Goal: Information Seeking & Learning: Learn about a topic

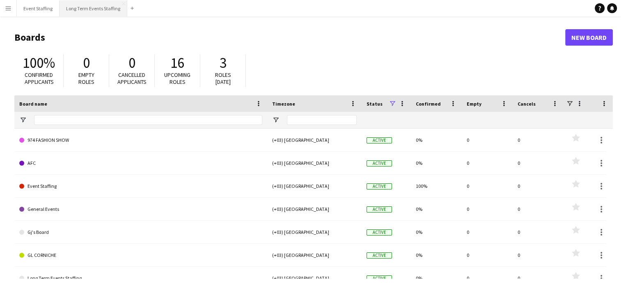
click at [87, 9] on button "Long Term Events Staffing Close" at bounding box center [94, 8] width 68 height 16
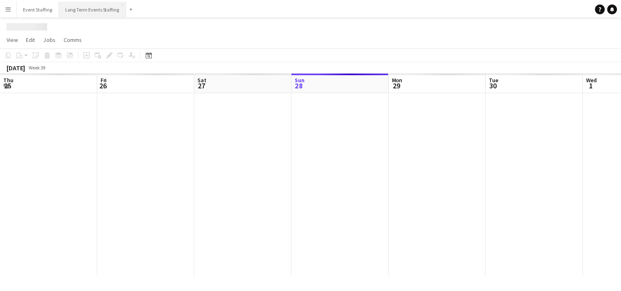
scroll to position [0, 196]
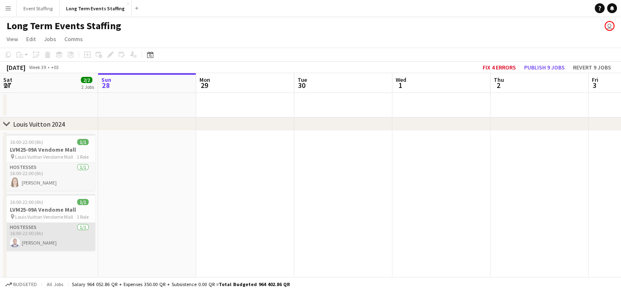
click at [39, 245] on app-card-role "Hostesses [DATE] 16:00-22:00 (6h) [PERSON_NAME]" at bounding box center [49, 236] width 92 height 28
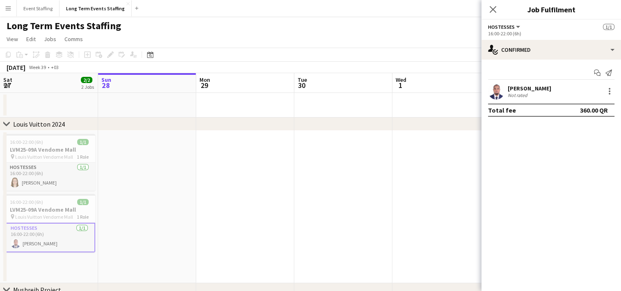
click at [501, 94] on app-user-avatar at bounding box center [496, 91] width 16 height 16
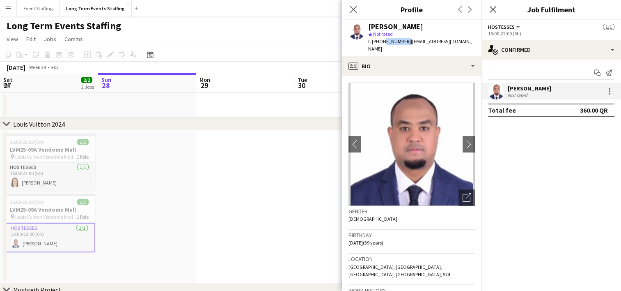
drag, startPoint x: 402, startPoint y: 42, endPoint x: 383, endPoint y: 46, distance: 19.6
click at [383, 46] on div "[PERSON_NAME] star Not rated t. [PHONE_NUMBER] | [EMAIL_ADDRESS][DOMAIN_NAME]" at bounding box center [412, 38] width 140 height 37
copy span "33451645"
click at [49, 160] on app-job-card "16:00-22:00 (6h) 1/1 LVM25-09A Vendome Mall pin Louis Vuitton Vendome Mall 1 Ro…" at bounding box center [49, 162] width 92 height 57
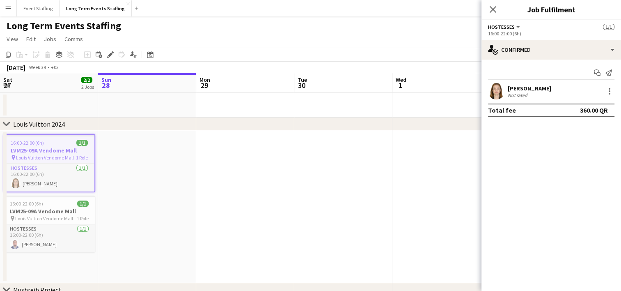
click at [29, 133] on app-date-cell "16:00-22:00 (6h) 1/1 LVM25-09A Vendome Mall pin Louis Vuitton Vendome Mall 1 Ro…" at bounding box center [49, 207] width 98 height 152
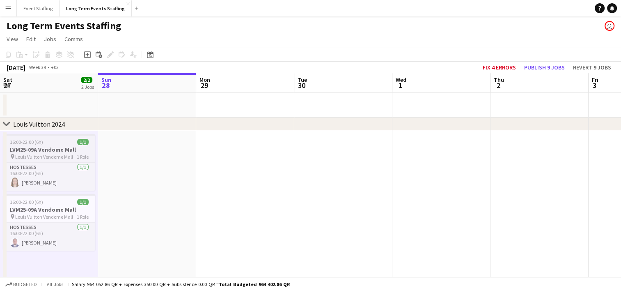
click at [29, 141] on span "16:00-22:00 (6h)" at bounding box center [26, 142] width 33 height 6
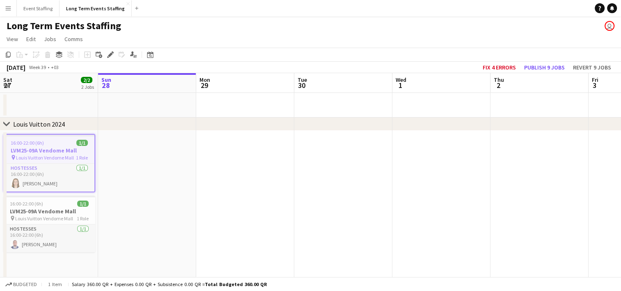
click at [129, 163] on app-date-cell at bounding box center [147, 207] width 98 height 152
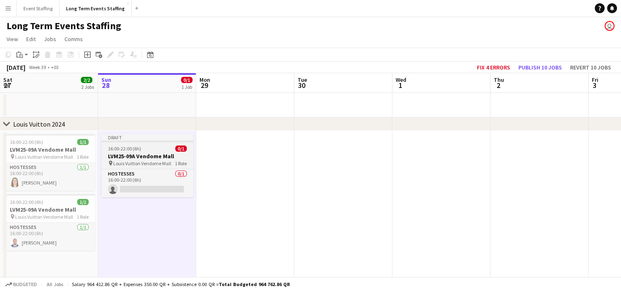
click at [136, 153] on h3 "LVM25-09A Vendome Mall" at bounding box center [147, 155] width 92 height 7
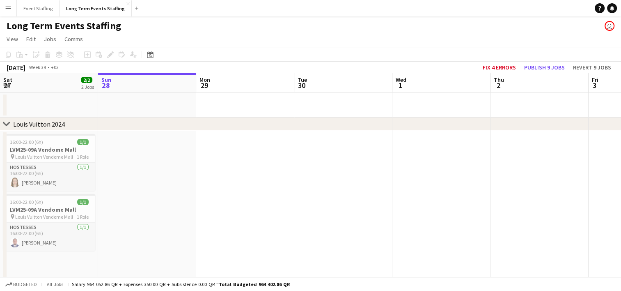
click at [121, 150] on app-date-cell at bounding box center [147, 207] width 98 height 152
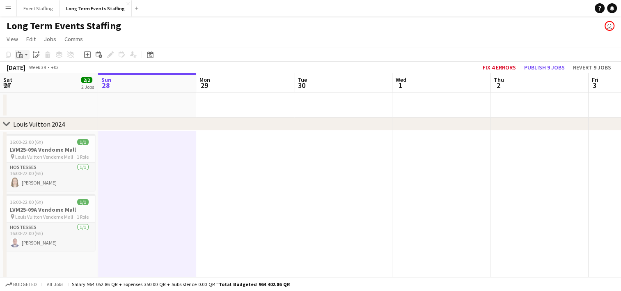
click at [23, 53] on icon "Paste" at bounding box center [19, 54] width 7 height 7
click at [39, 84] on link "Paste with crew Ctrl+Shift+V" at bounding box center [60, 83] width 77 height 7
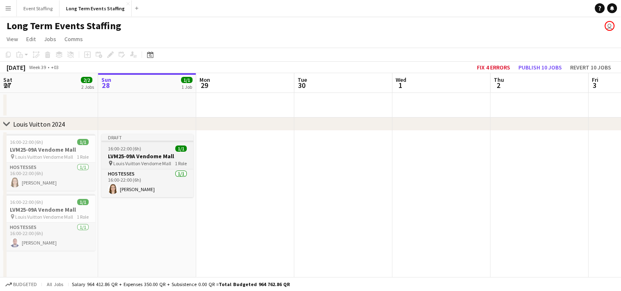
click at [111, 151] on span "16:00-22:00 (6h)" at bounding box center [124, 148] width 33 height 6
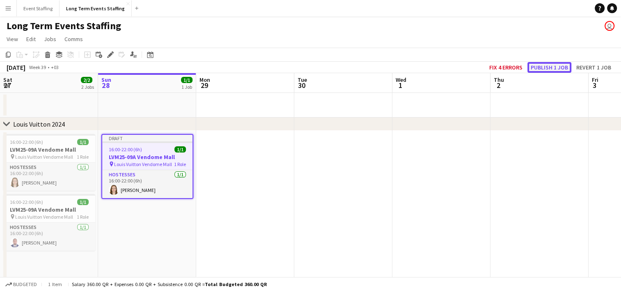
click at [539, 69] on button "Publish 1 job" at bounding box center [549, 67] width 44 height 11
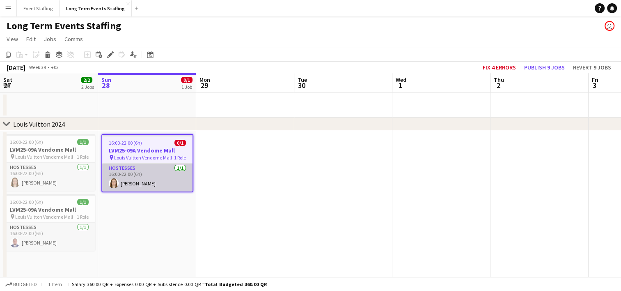
click at [154, 179] on app-card-role "Hostesses [DATE] 16:00-22:00 (6h) [PERSON_NAME]" at bounding box center [147, 177] width 90 height 28
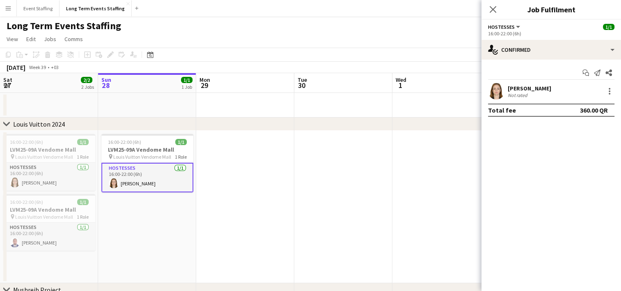
click at [5, 9] on button "Menu" at bounding box center [8, 8] width 16 height 16
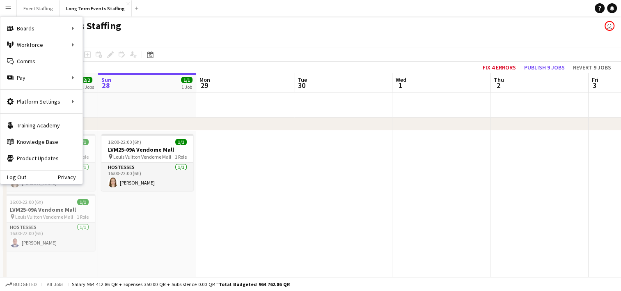
click at [240, 223] on app-date-cell at bounding box center [245, 207] width 98 height 152
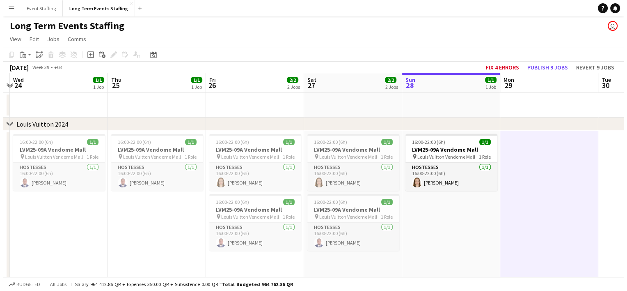
scroll to position [0, 190]
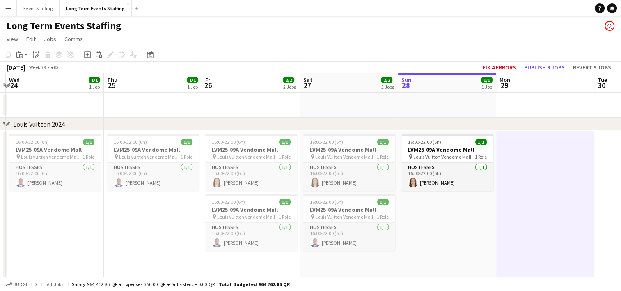
drag, startPoint x: 196, startPoint y: 223, endPoint x: 496, endPoint y: 273, distance: 304.1
click at [496, 273] on app-calendar-viewport "Mon 22 1/1 1 Job Tue 23 Wed 24 1/1 1 Job Thu 25 1/1 1 Job Fri 26 2/2 2 Jobs Sat…" at bounding box center [310, 234] width 621 height 323
click at [6, 3] on button "Menu" at bounding box center [8, 8] width 16 height 16
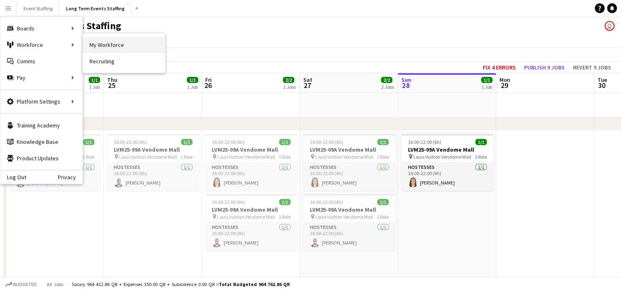
click at [97, 48] on link "My Workforce" at bounding box center [124, 45] width 82 height 16
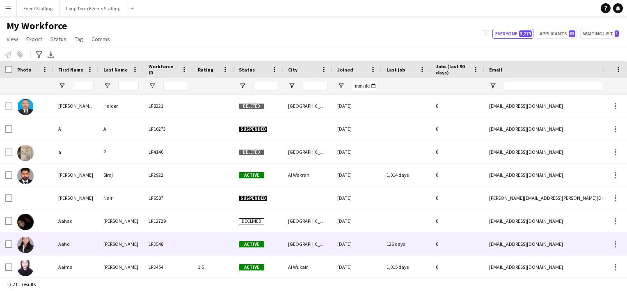
type input "******"
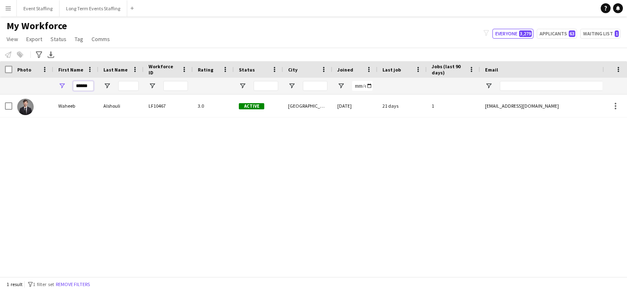
drag, startPoint x: 92, startPoint y: 87, endPoint x: 34, endPoint y: 80, distance: 58.7
click at [34, 80] on div "******" at bounding box center [504, 86] width 1009 height 16
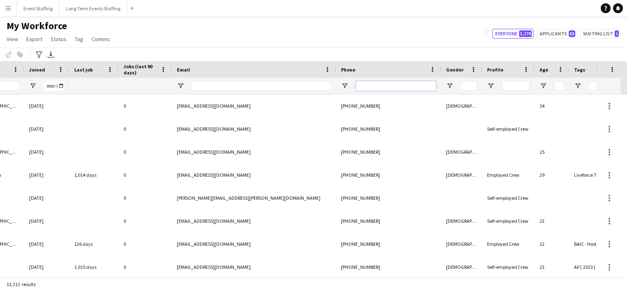
click at [375, 84] on input "Phone Filter Input" at bounding box center [396, 86] width 80 height 10
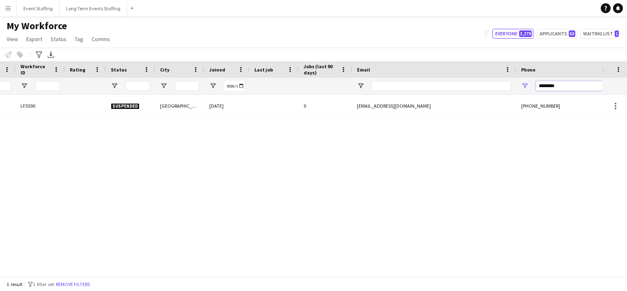
scroll to position [0, 89]
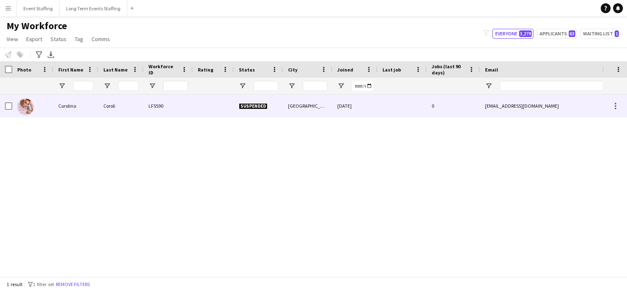
click at [23, 100] on img at bounding box center [25, 107] width 16 height 16
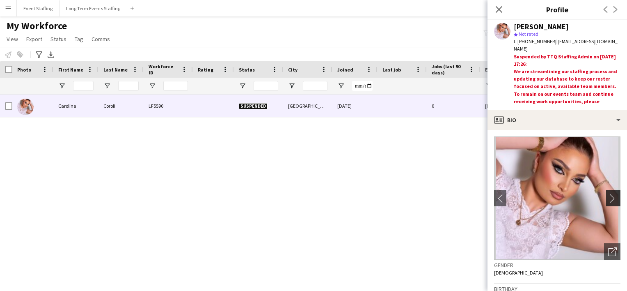
click at [608, 198] on app-icon "chevron-right" at bounding box center [614, 198] width 13 height 9
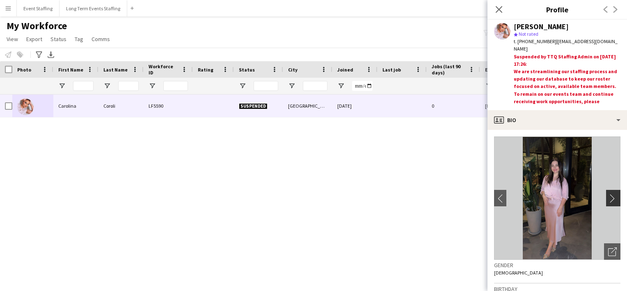
click at [608, 198] on app-icon "chevron-right" at bounding box center [614, 198] width 13 height 9
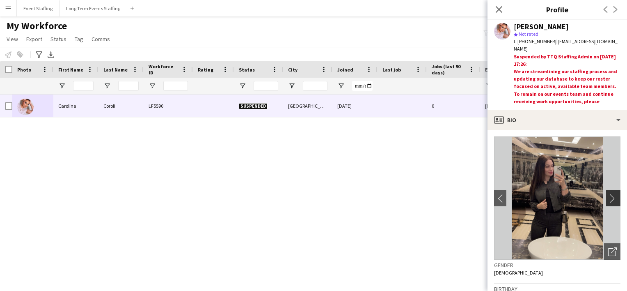
click at [608, 198] on app-icon "chevron-right" at bounding box center [614, 198] width 13 height 9
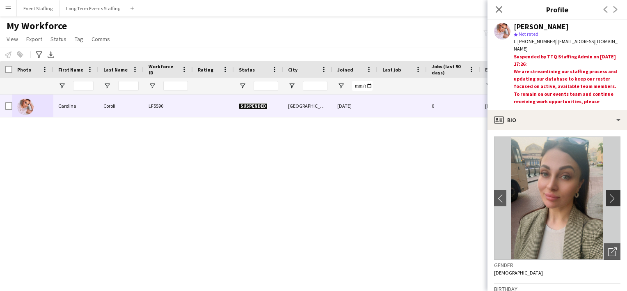
click at [608, 198] on app-icon "chevron-right" at bounding box center [614, 198] width 13 height 9
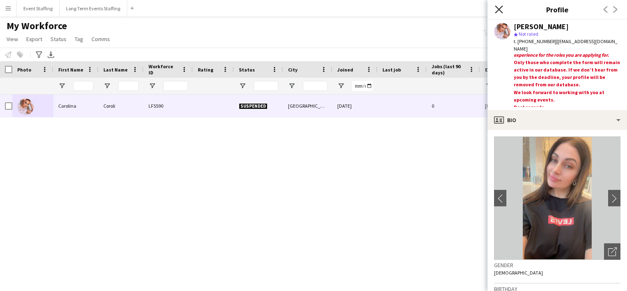
click at [497, 8] on icon "Close pop-in" at bounding box center [499, 9] width 8 height 8
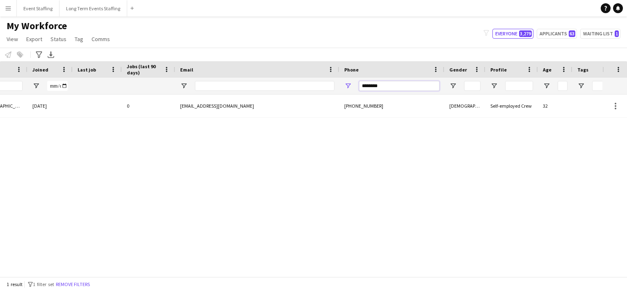
drag, startPoint x: 389, startPoint y: 85, endPoint x: 276, endPoint y: 92, distance: 112.7
click at [276, 92] on div at bounding box center [199, 86] width 1009 height 16
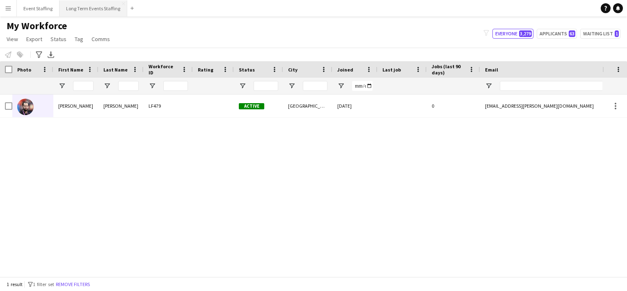
type input "********"
click at [393, 28] on div "My Workforce View Views Default view New view Update view Delete view Edit name…" at bounding box center [313, 34] width 627 height 28
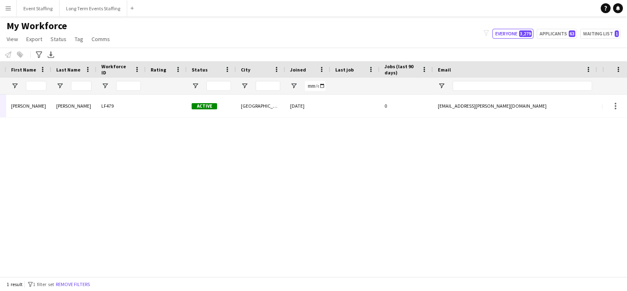
scroll to position [0, 122]
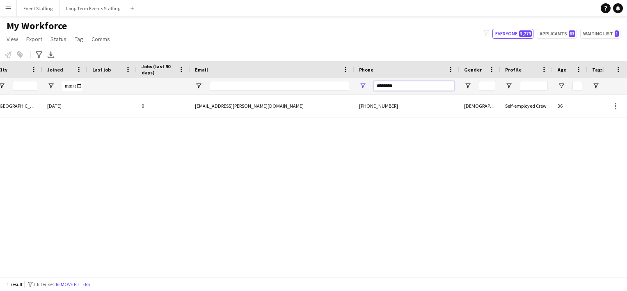
drag, startPoint x: 404, startPoint y: 85, endPoint x: 298, endPoint y: 67, distance: 107.5
click at [298, 67] on div "Workforce Details Crew Attributes Rating Status City" at bounding box center [214, 77] width 1009 height 33
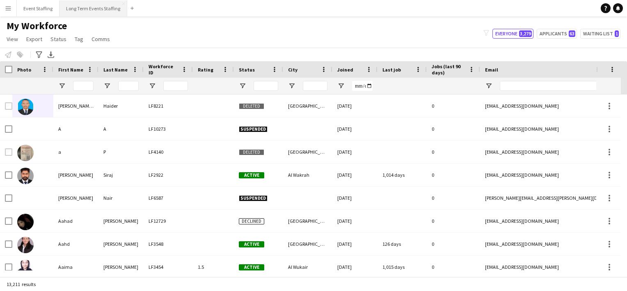
click at [84, 14] on button "Long Term Events Staffing Close" at bounding box center [94, 8] width 68 height 16
